Goal: Task Accomplishment & Management: Complete application form

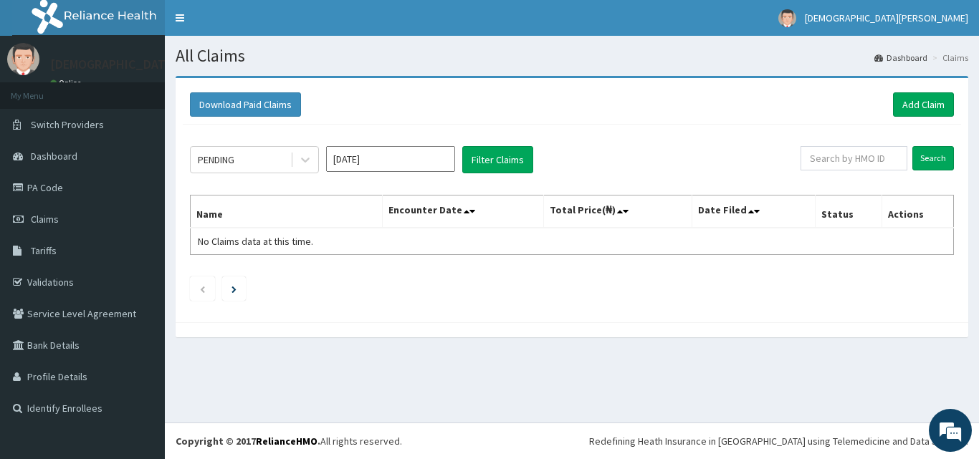
click at [383, 161] on input "Aug 2025" at bounding box center [390, 159] width 129 height 26
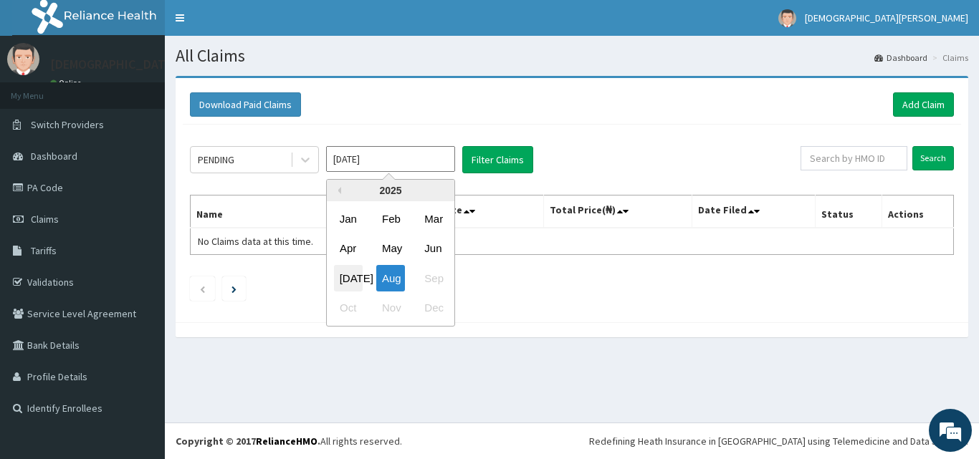
click at [356, 274] on div "Jul" at bounding box center [348, 278] width 29 height 27
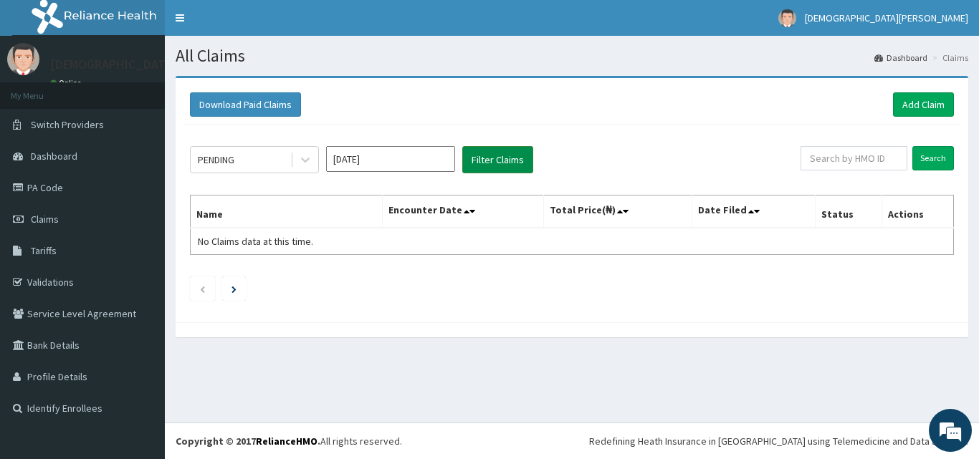
click at [499, 158] on button "Filter Claims" at bounding box center [497, 159] width 71 height 27
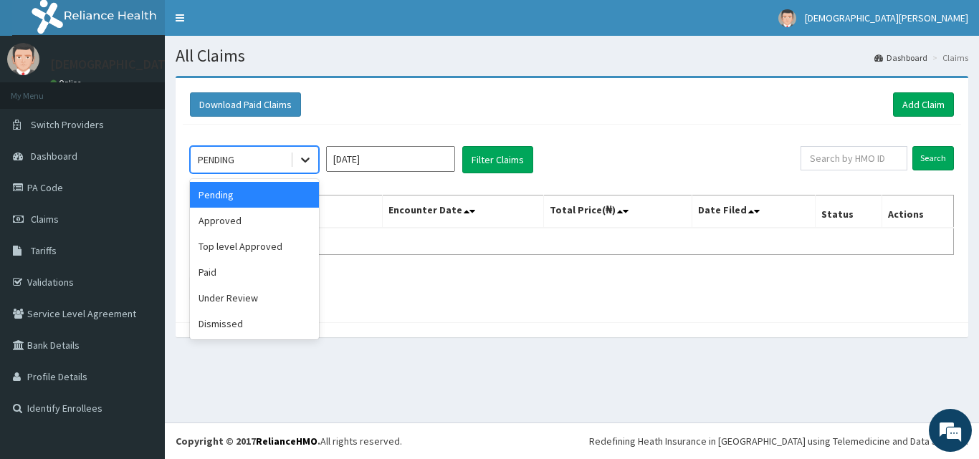
click at [304, 158] on icon at bounding box center [305, 160] width 14 height 14
click at [236, 241] on div "Top level Approved" at bounding box center [254, 247] width 129 height 26
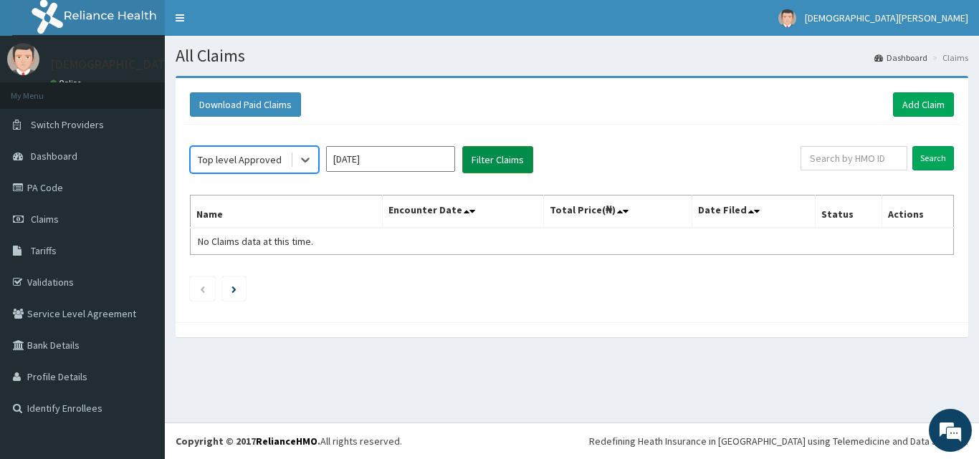
click at [488, 155] on button "Filter Claims" at bounding box center [497, 159] width 71 height 27
click at [402, 150] on input "Jul 2025" at bounding box center [390, 159] width 129 height 26
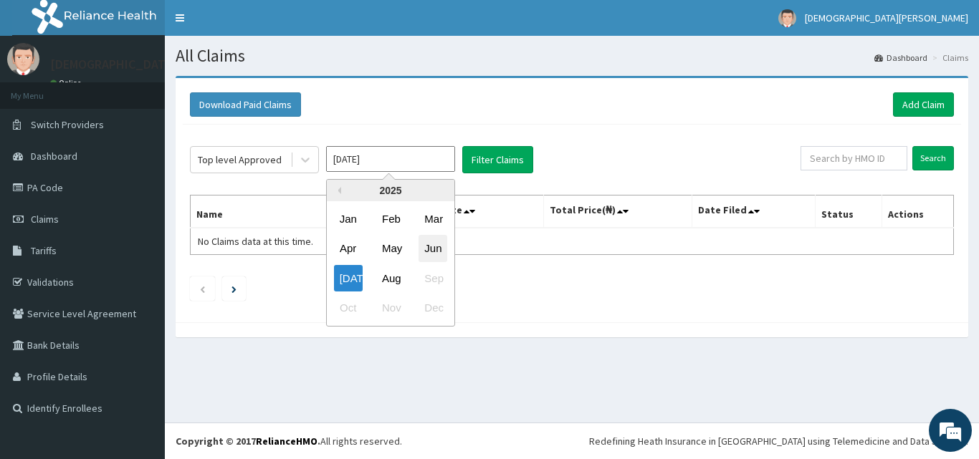
click at [424, 250] on div "Jun" at bounding box center [432, 249] width 29 height 27
type input "Jun 2025"
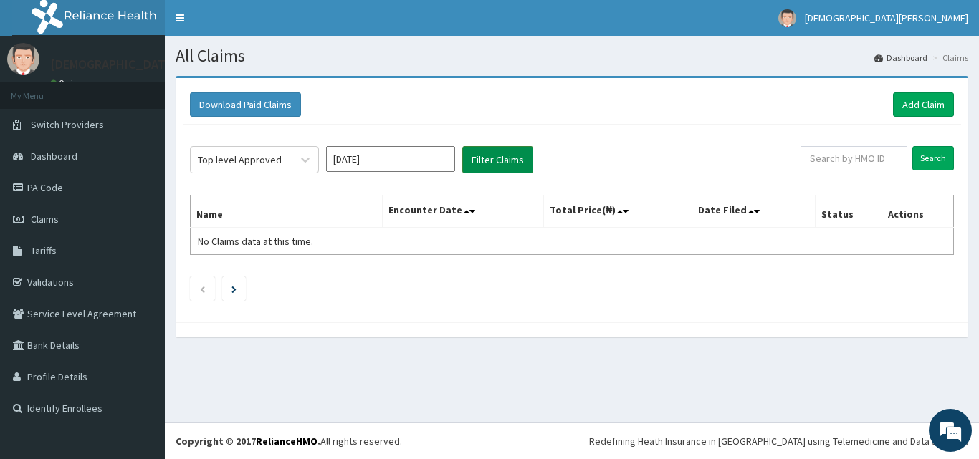
click at [488, 155] on button "Filter Claims" at bounding box center [497, 159] width 71 height 27
click at [304, 160] on icon at bounding box center [305, 160] width 9 height 5
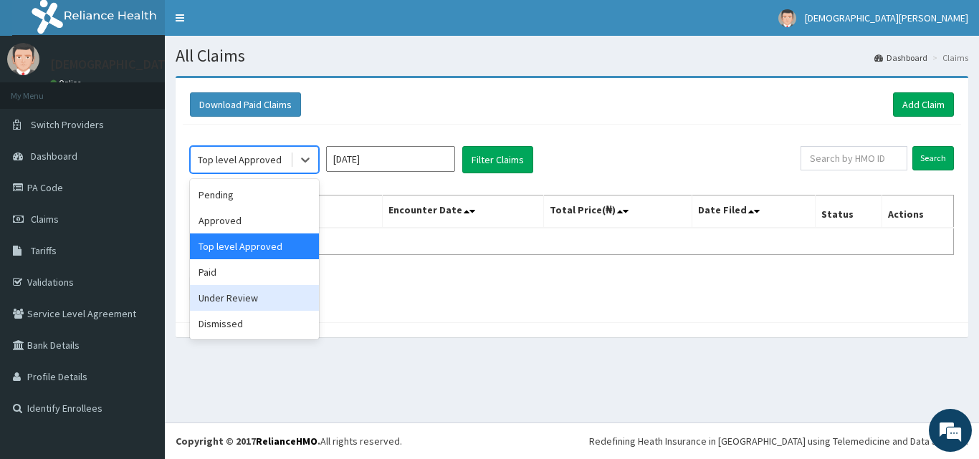
click at [232, 305] on div "Under Review" at bounding box center [254, 298] width 129 height 26
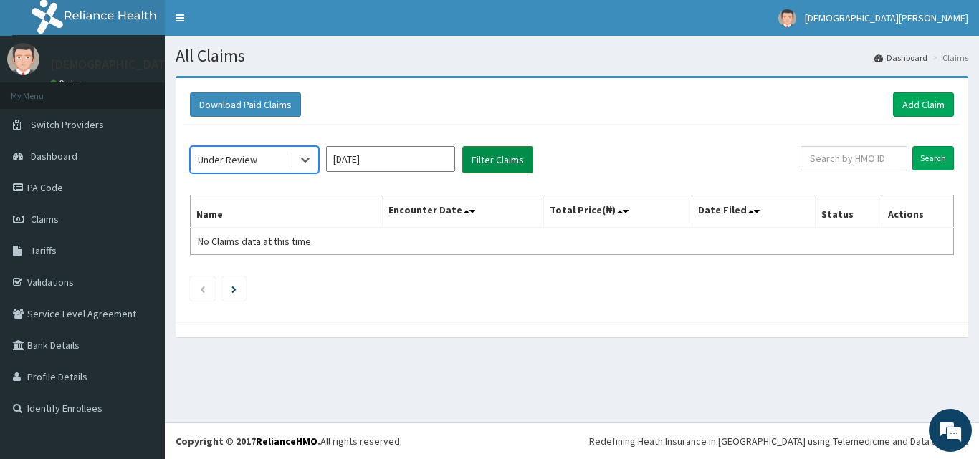
click at [509, 166] on button "Filter Claims" at bounding box center [497, 159] width 71 height 27
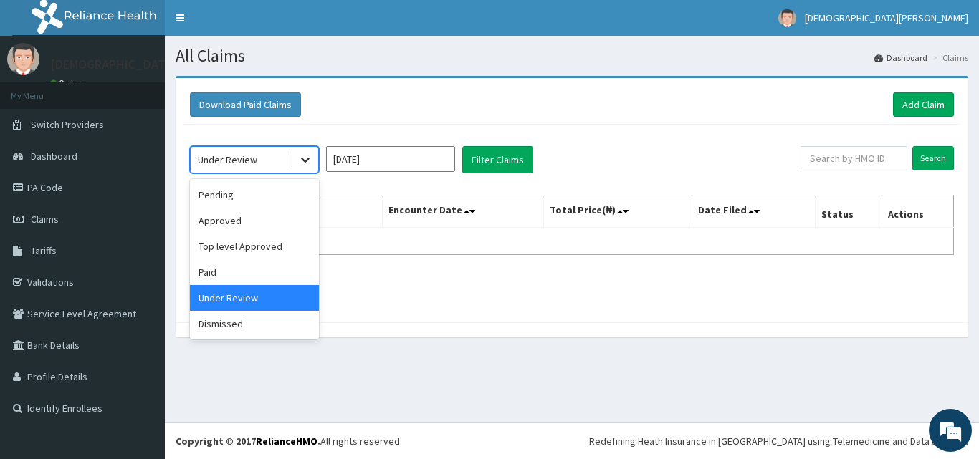
click at [309, 162] on icon at bounding box center [305, 160] width 14 height 14
click at [244, 218] on div "Approved" at bounding box center [254, 221] width 129 height 26
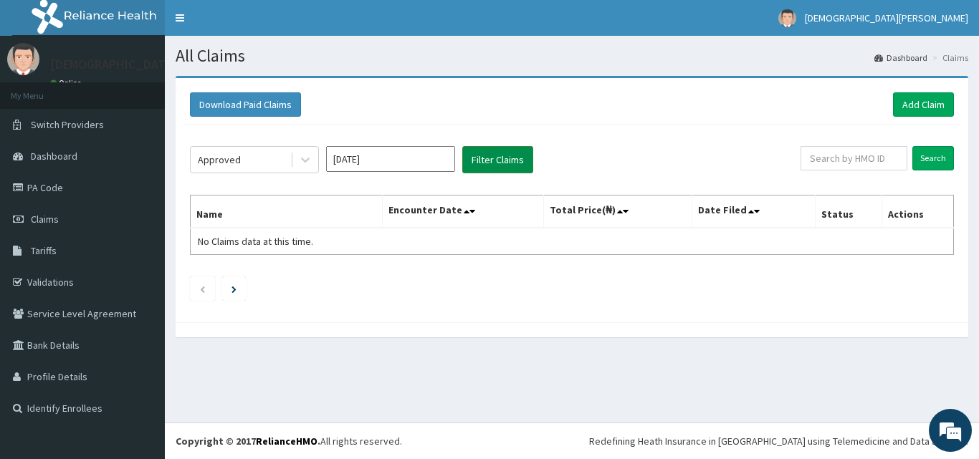
click at [504, 158] on button "Filter Claims" at bounding box center [497, 159] width 71 height 27
click at [302, 162] on icon at bounding box center [305, 160] width 14 height 14
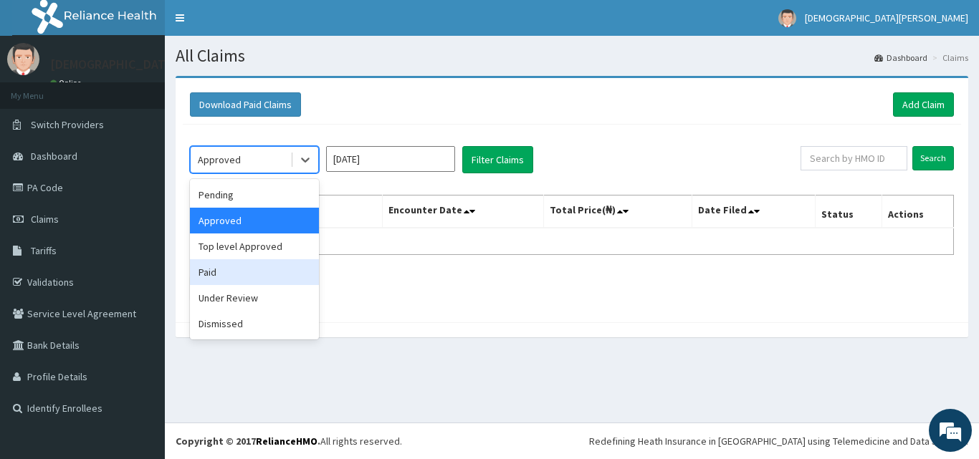
click at [217, 282] on div "Paid" at bounding box center [254, 272] width 129 height 26
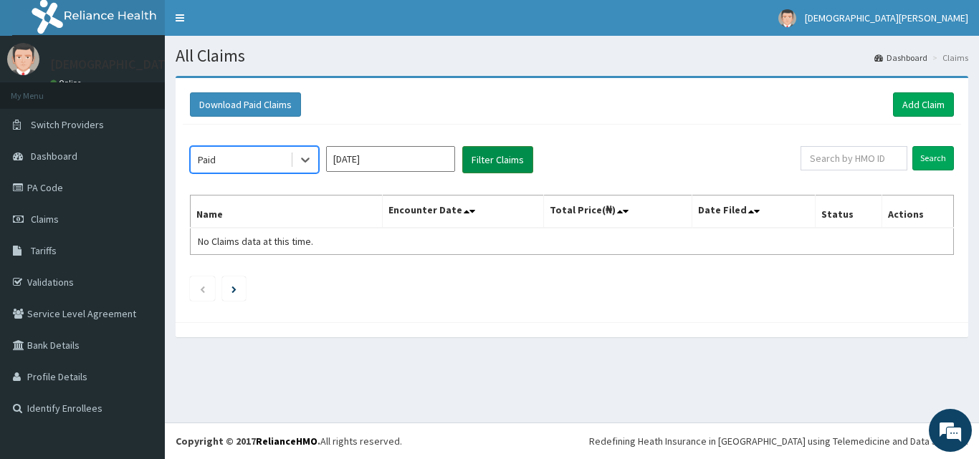
click at [494, 163] on button "Filter Claims" at bounding box center [497, 159] width 71 height 27
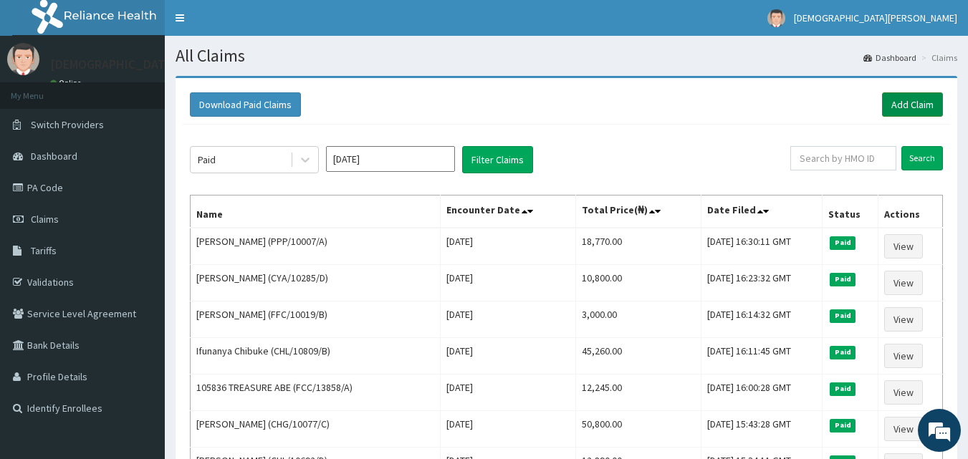
click at [903, 104] on link "Add Claim" at bounding box center [912, 104] width 61 height 24
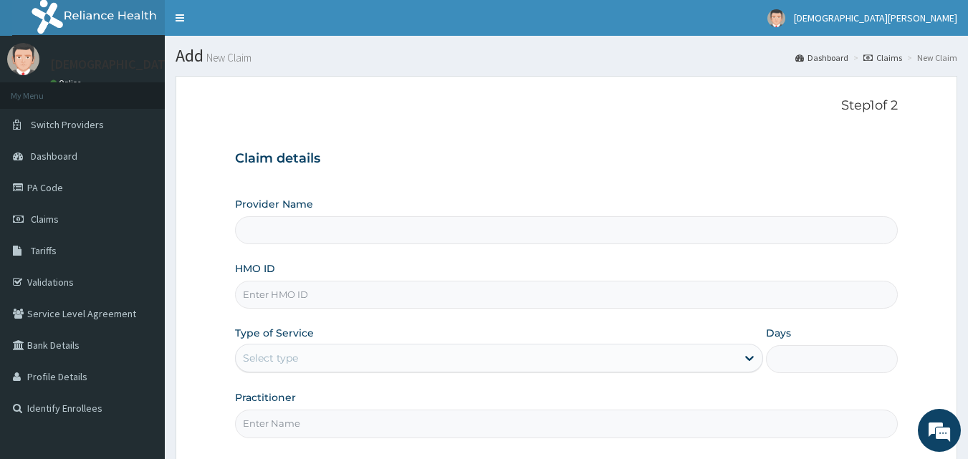
type input "[GEOGRAPHIC_DATA]"
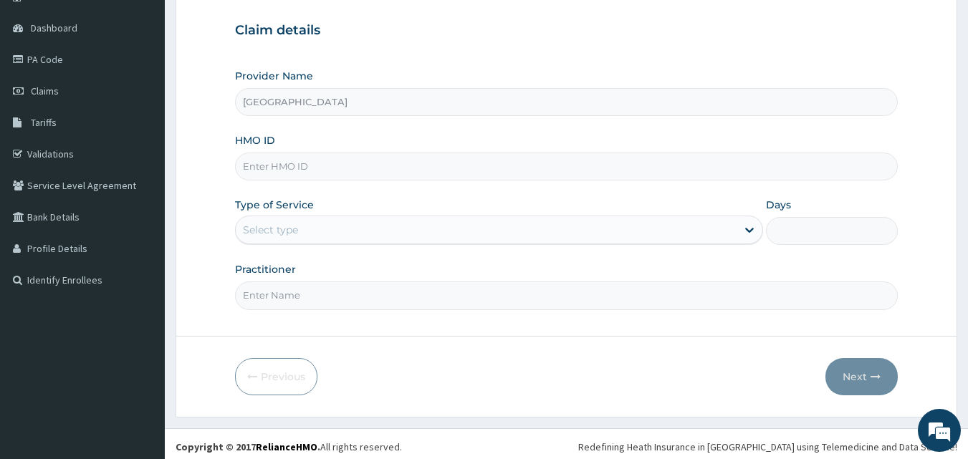
scroll to position [134, 0]
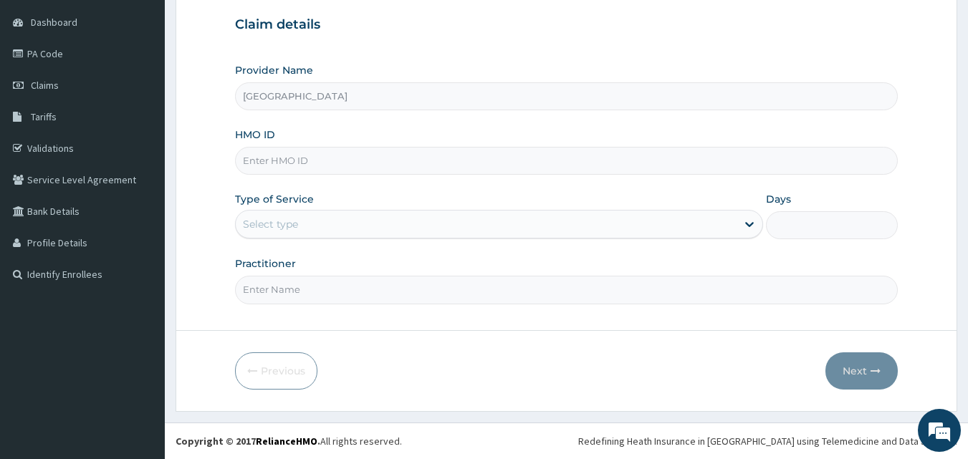
click at [314, 160] on input "HMO ID" at bounding box center [566, 161] width 663 height 28
